Goal: Information Seeking & Learning: Find specific fact

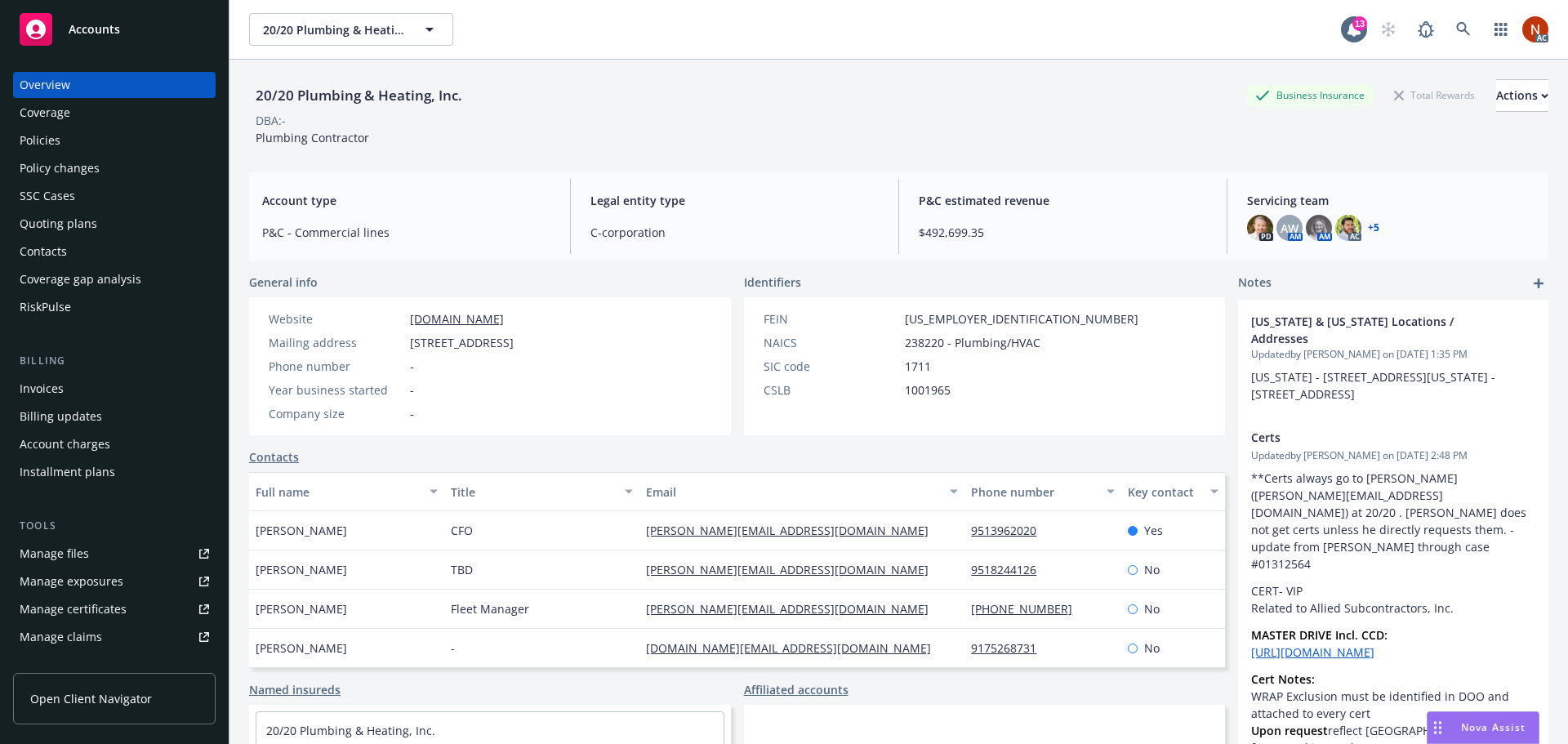
click at [82, 140] on div "Policies" at bounding box center [114, 140] width 189 height 26
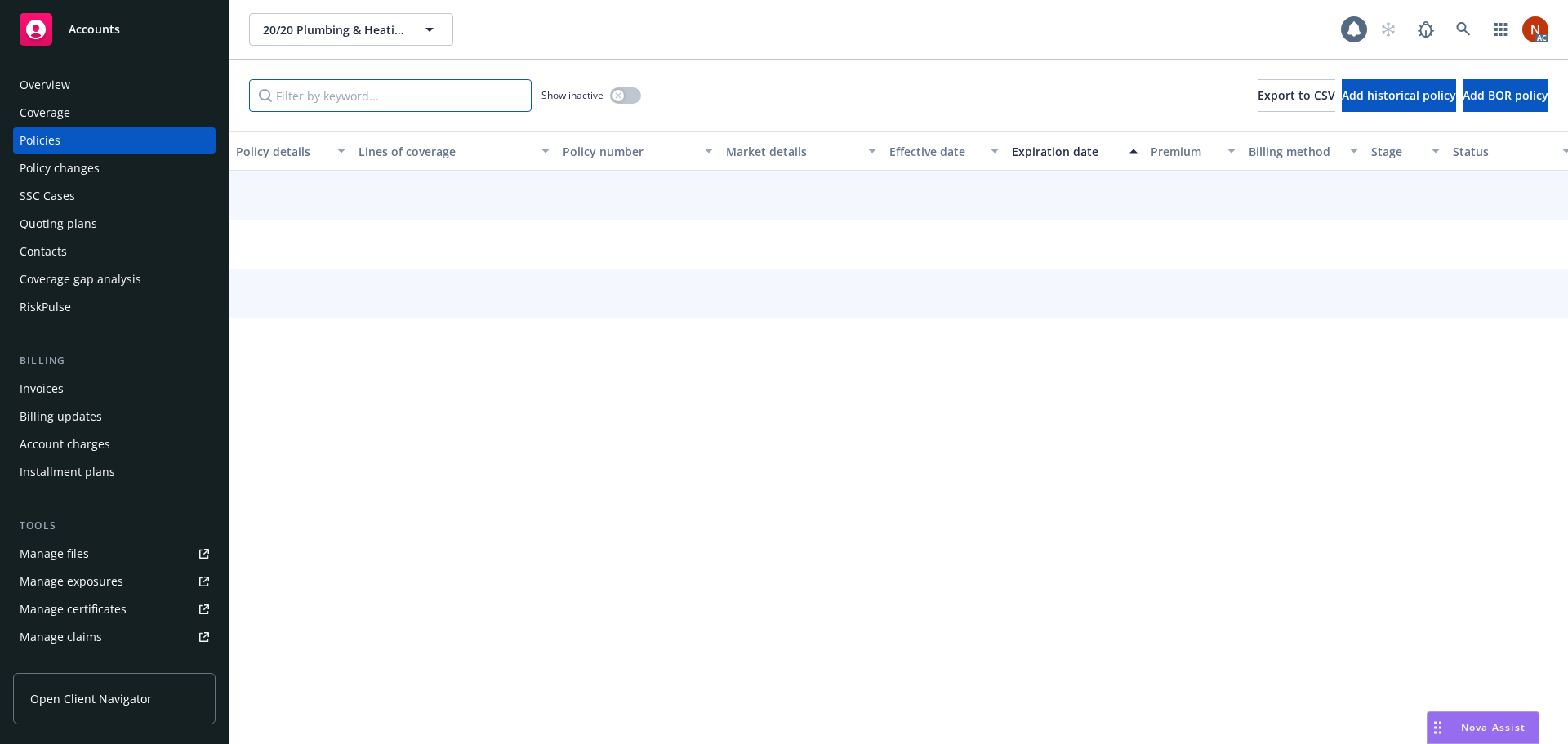
click at [322, 96] on input "Filter by keyword..." at bounding box center [391, 95] width 283 height 33
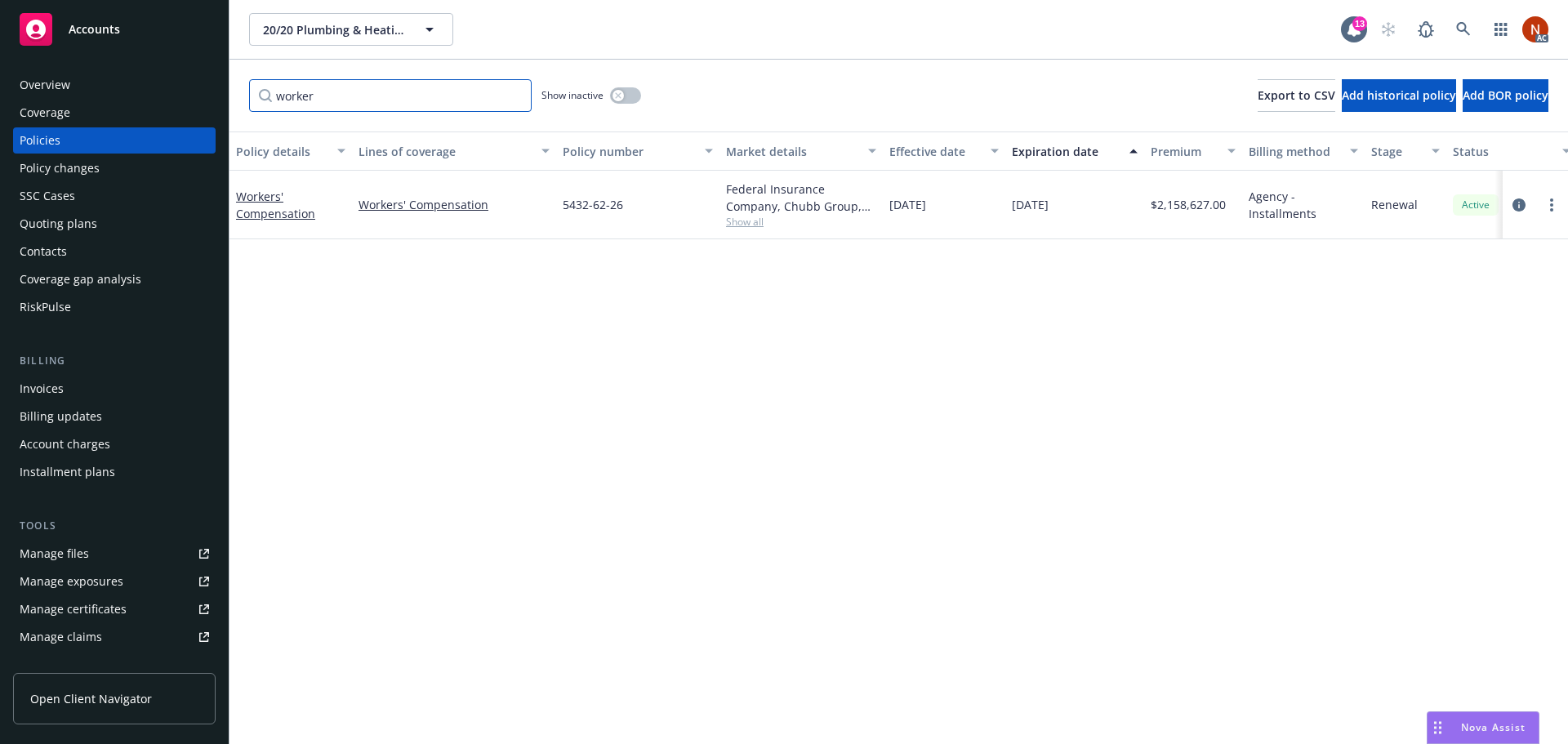
type input "worker"
click at [629, 87] on button "button" at bounding box center [625, 95] width 31 height 17
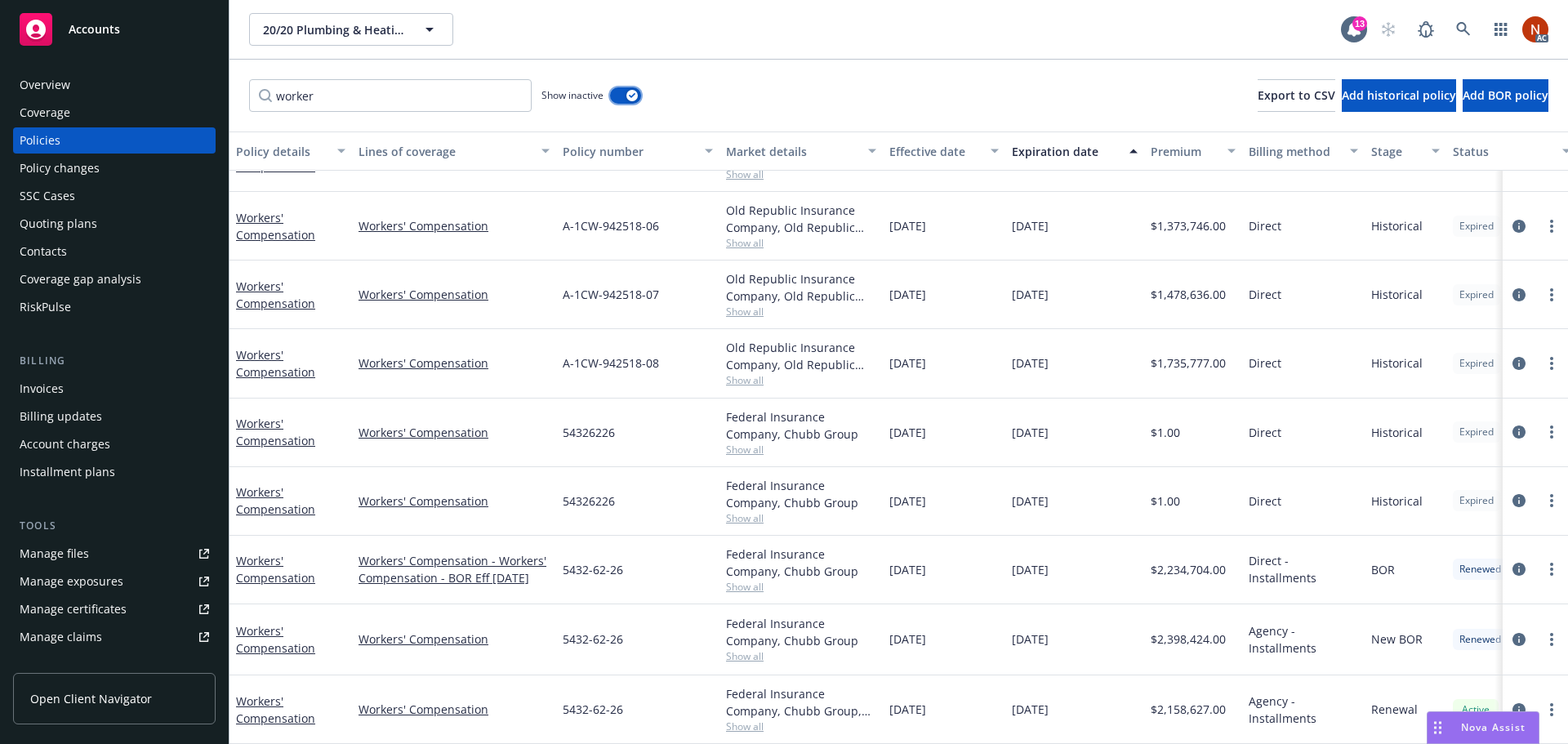
scroll to position [455, 0]
drag, startPoint x: 639, startPoint y: 700, endPoint x: 562, endPoint y: 701, distance: 77.0
click at [562, 701] on div "5432-62-26" at bounding box center [638, 710] width 163 height 69
copy span "5432-62-26"
drag, startPoint x: 648, startPoint y: 633, endPoint x: 559, endPoint y: 634, distance: 89.0
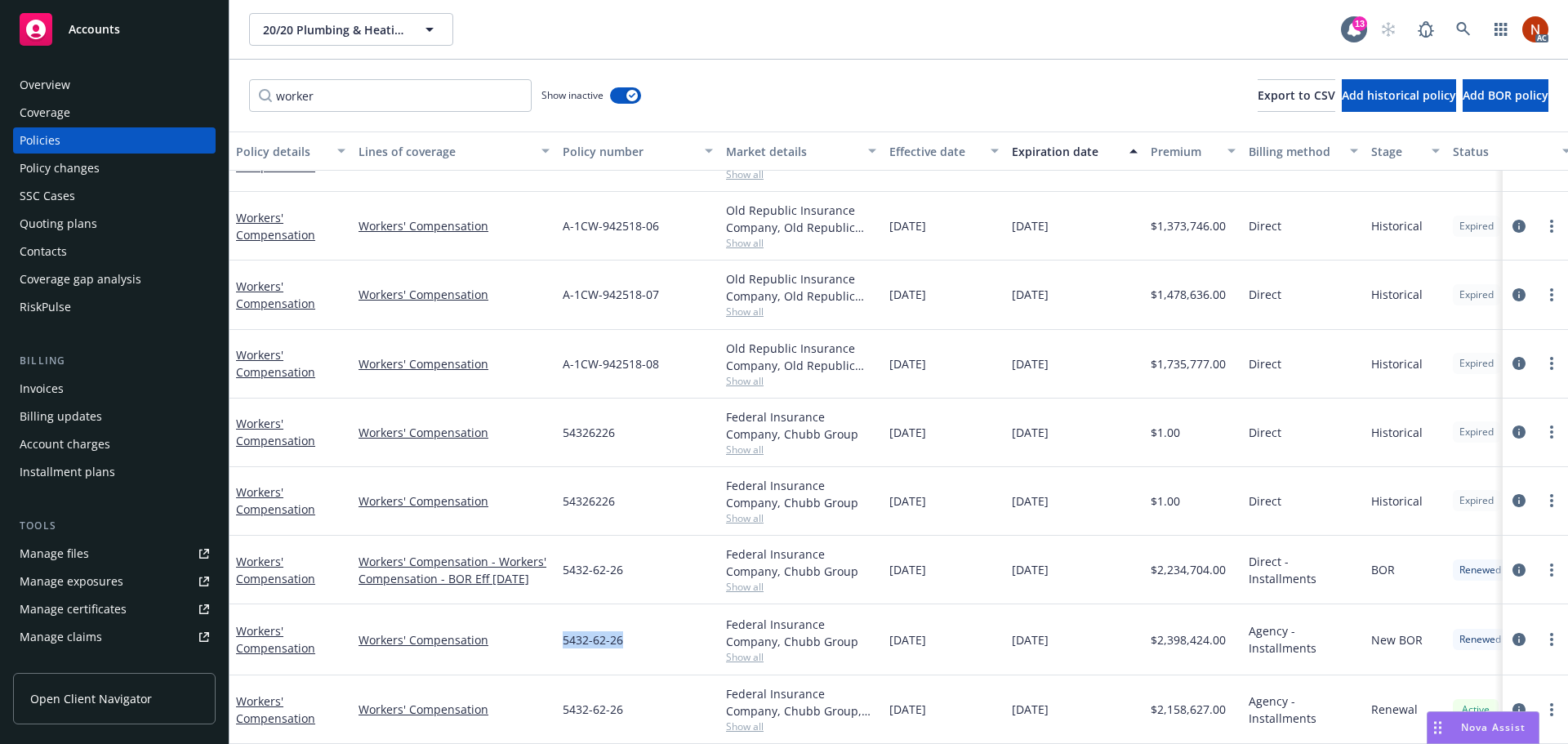
click at [559, 634] on div "5432-62-26" at bounding box center [638, 639] width 163 height 71
copy span "5432-62-26"
drag, startPoint x: 638, startPoint y: 560, endPoint x: 556, endPoint y: 568, distance: 82.4
click at [556, 568] on div "Workers' Compensation Workers' Compensation - Workers' Compensation - BOR Eff […" at bounding box center [1017, 570] width 1576 height 69
copy div "5432-62-26"
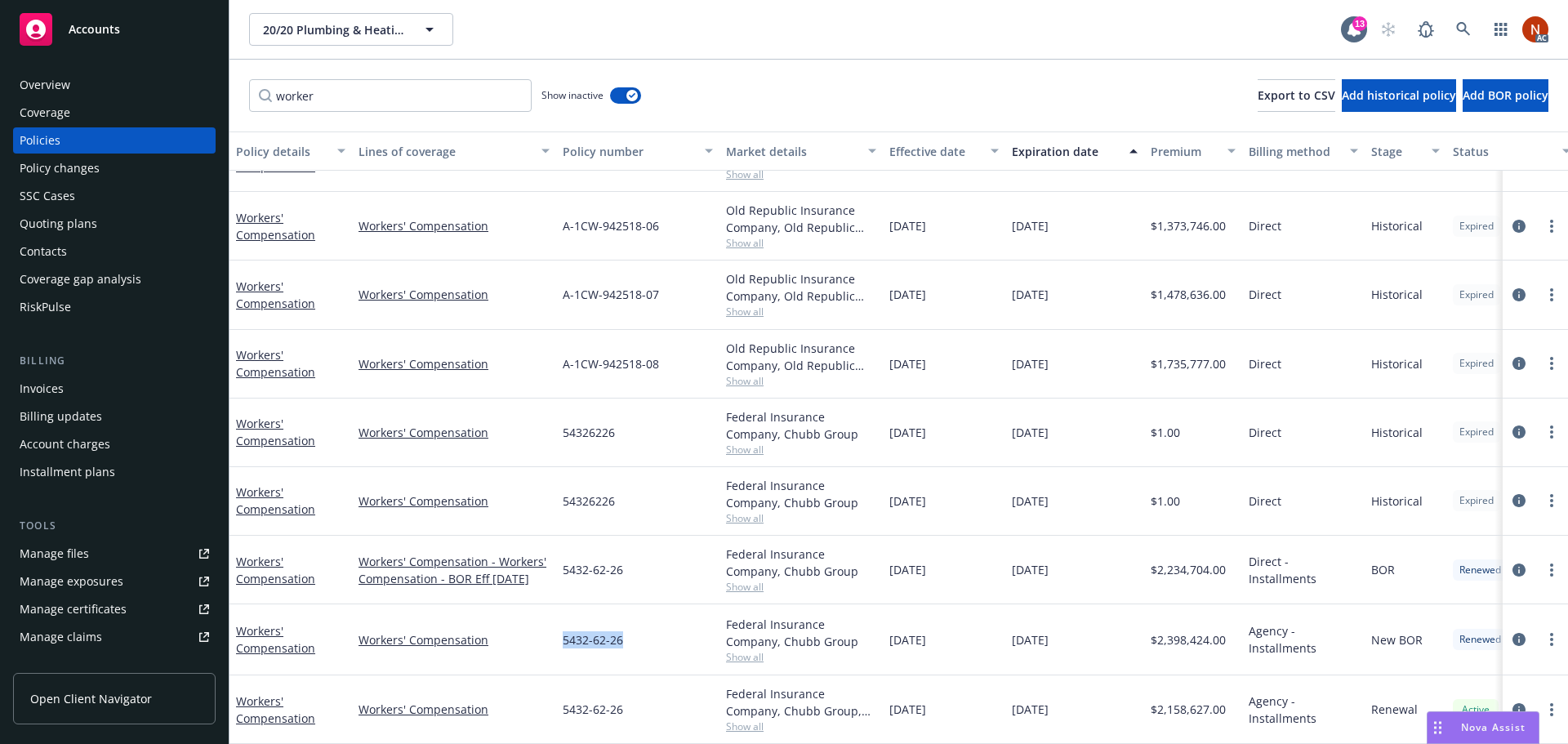
drag, startPoint x: 663, startPoint y: 503, endPoint x: 648, endPoint y: 498, distance: 15.8
click at [658, 500] on div "54326226" at bounding box center [638, 501] width 163 height 69
drag, startPoint x: 619, startPoint y: 493, endPoint x: 557, endPoint y: 496, distance: 62.1
click at [557, 496] on div "54326226" at bounding box center [638, 501] width 163 height 69
copy span "54326226"
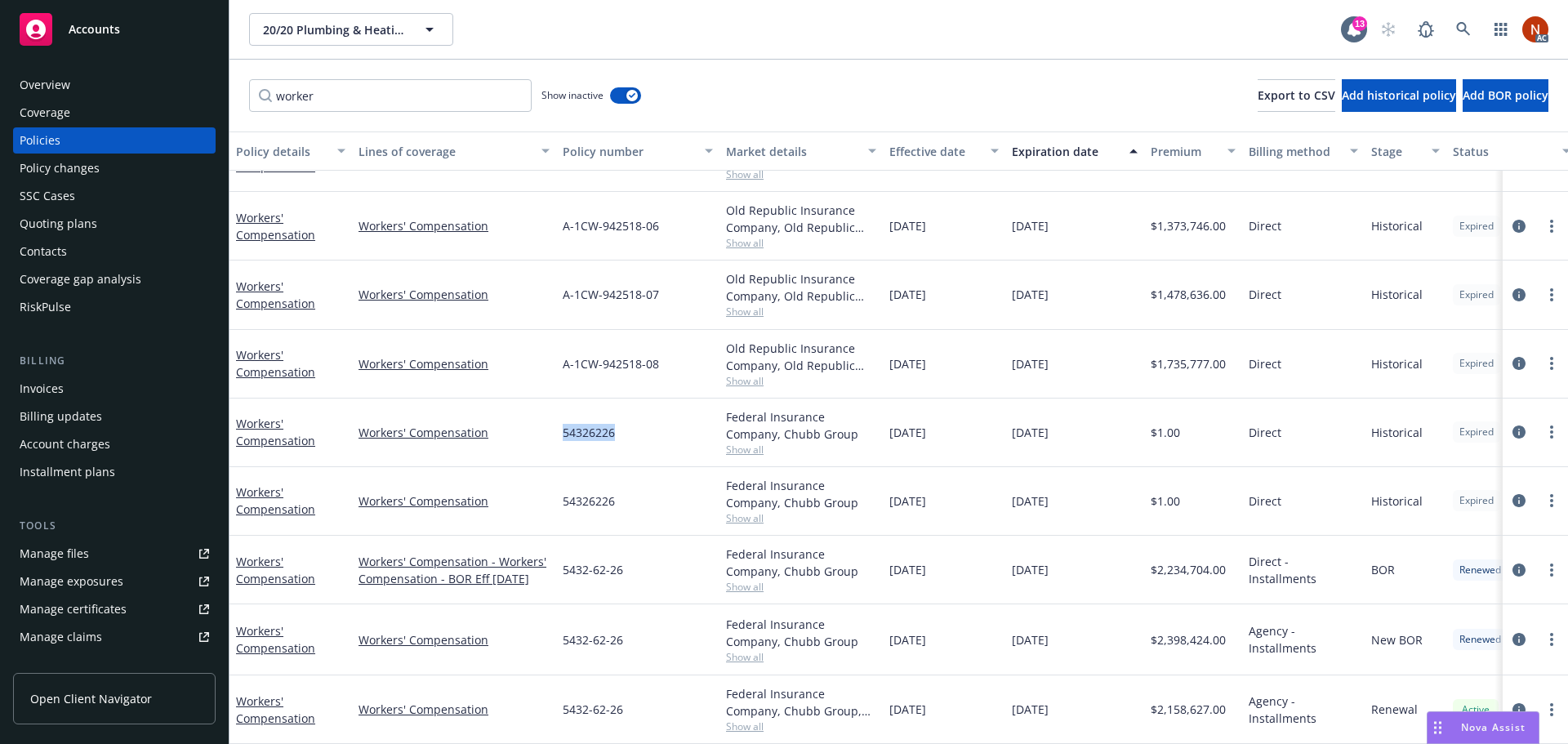
drag, startPoint x: 593, startPoint y: 418, endPoint x: 554, endPoint y: 418, distance: 39.0
click at [554, 418] on div "Workers' Compensation Workers' Compensation 54326226 Federal Insurance Company,…" at bounding box center [1017, 433] width 1576 height 69
copy div "54326226"
drag, startPoint x: 1231, startPoint y: 557, endPoint x: 1160, endPoint y: 563, distance: 71.3
click at [1160, 563] on div "$2,234,704.00" at bounding box center [1193, 570] width 98 height 69
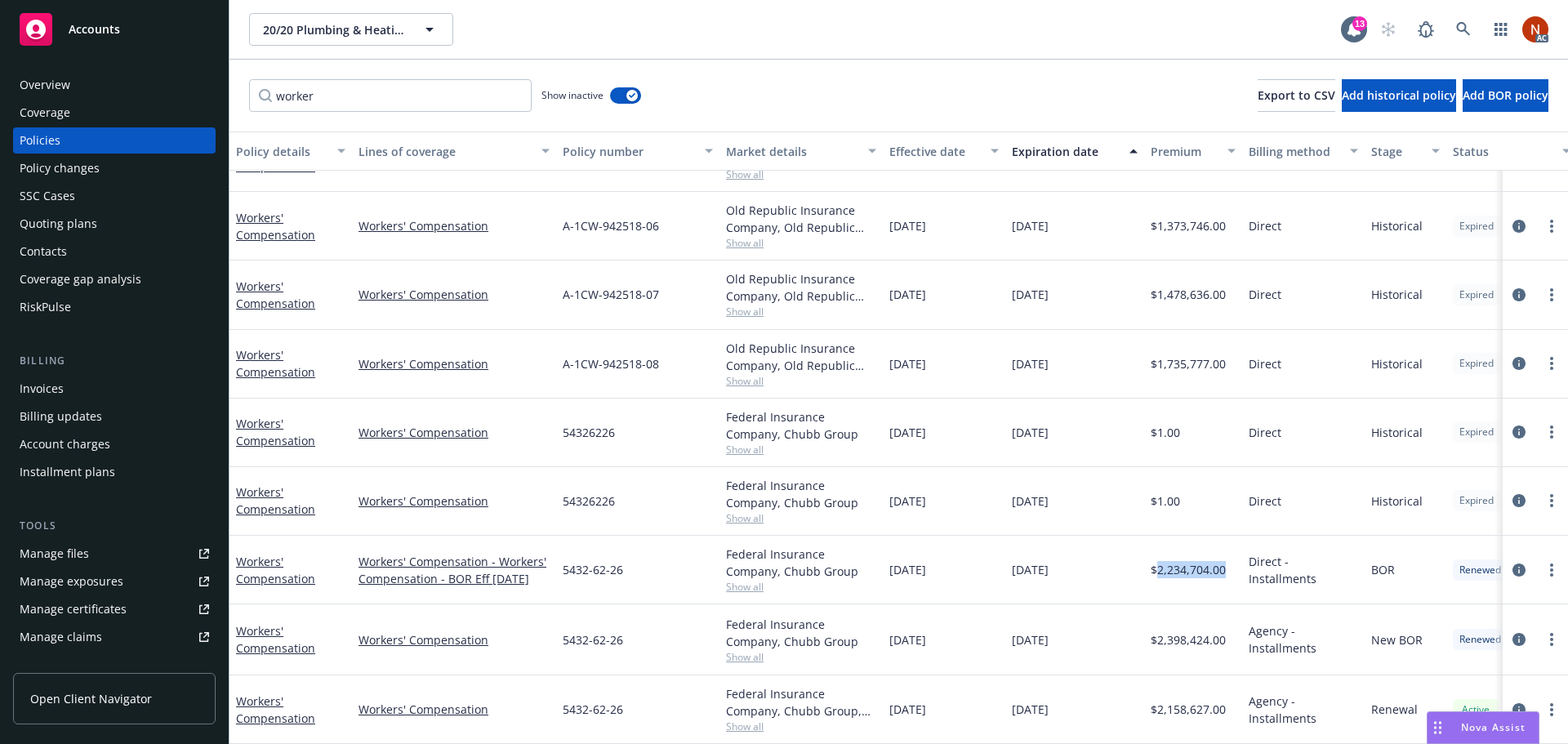
copy span "2,234,704.00"
drag, startPoint x: 1209, startPoint y: 509, endPoint x: 1212, endPoint y: 521, distance: 12.4
click at [1209, 509] on div "$1.00" at bounding box center [1193, 501] width 98 height 69
drag, startPoint x: 1211, startPoint y: 558, endPoint x: 1185, endPoint y: 563, distance: 26.5
click at [1217, 562] on span "$2,234,704.00" at bounding box center [1188, 570] width 75 height 18
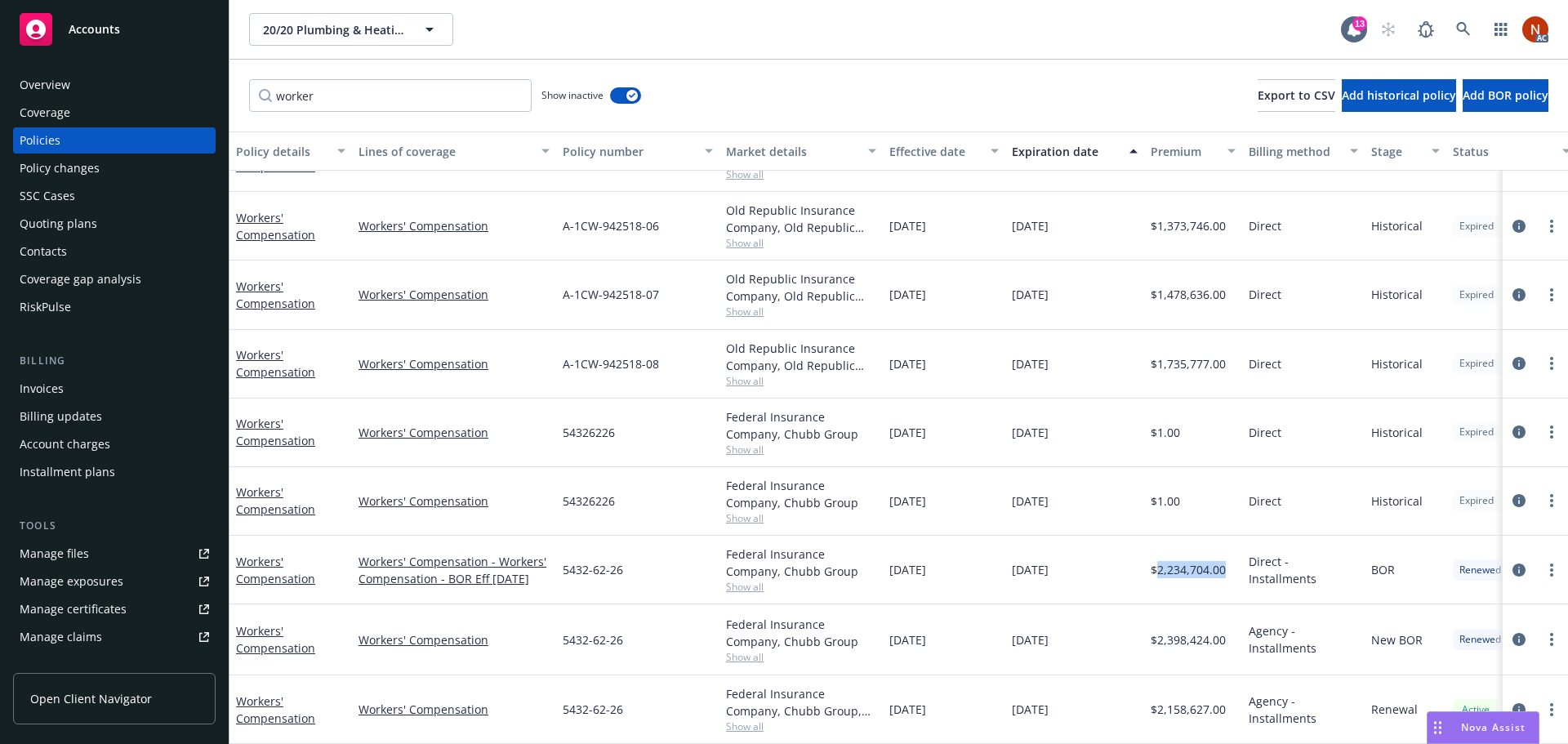
drag, startPoint x: 1232, startPoint y: 559, endPoint x: 1156, endPoint y: 568, distance: 76.5
click at [1156, 568] on div "$2,234,704.00" at bounding box center [1193, 570] width 98 height 69
copy span "2,234,704.00"
drag, startPoint x: 1231, startPoint y: 631, endPoint x: 1157, endPoint y: 637, distance: 74.2
click at [1157, 637] on div "$2,398,424.00" at bounding box center [1193, 639] width 98 height 71
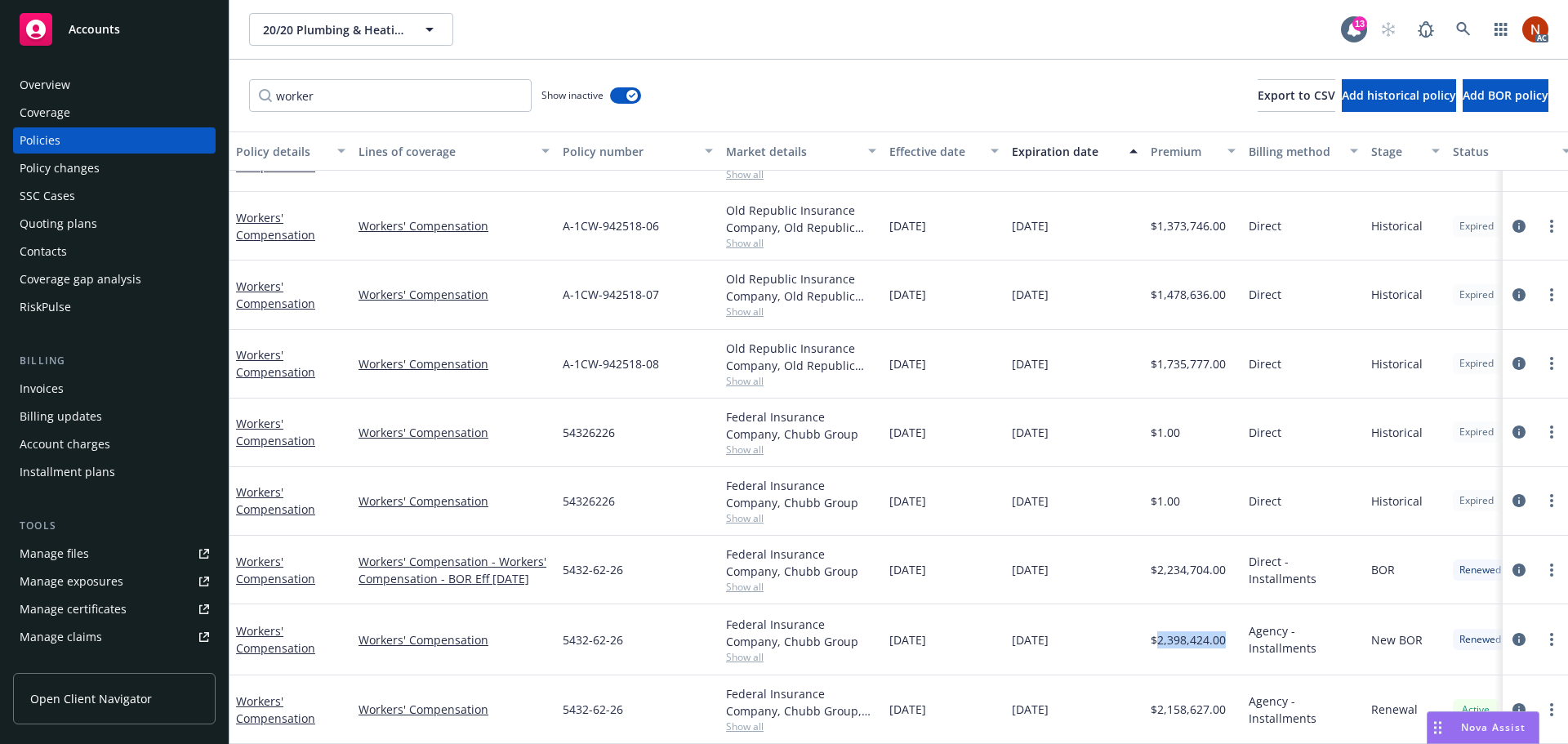
copy span "2,398,424.00"
drag, startPoint x: 1232, startPoint y: 700, endPoint x: 1157, endPoint y: 706, distance: 75.2
click at [1157, 706] on div "$2,158,627.00" at bounding box center [1193, 710] width 98 height 69
copy span "2,158,627.00"
click at [102, 86] on div "Overview" at bounding box center [114, 85] width 189 height 26
